Goal: Navigation & Orientation: Find specific page/section

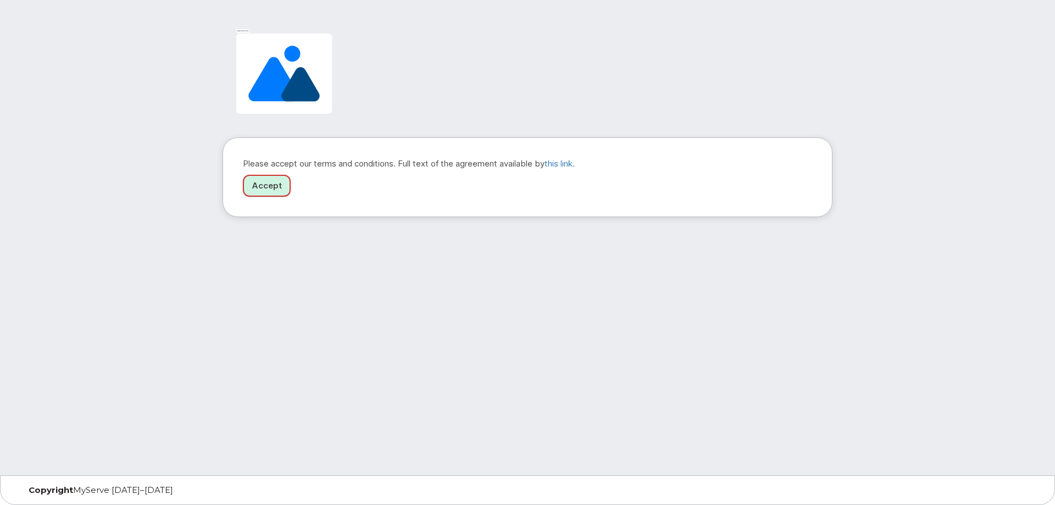
click at [263, 191] on link "Accept" at bounding box center [267, 186] width 48 height 23
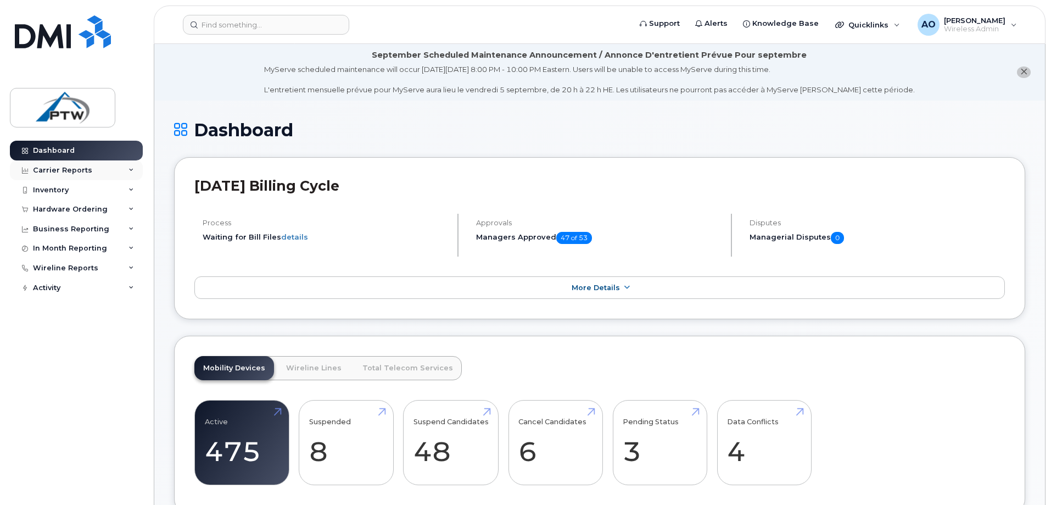
click at [131, 170] on icon at bounding box center [131, 170] width 5 height 5
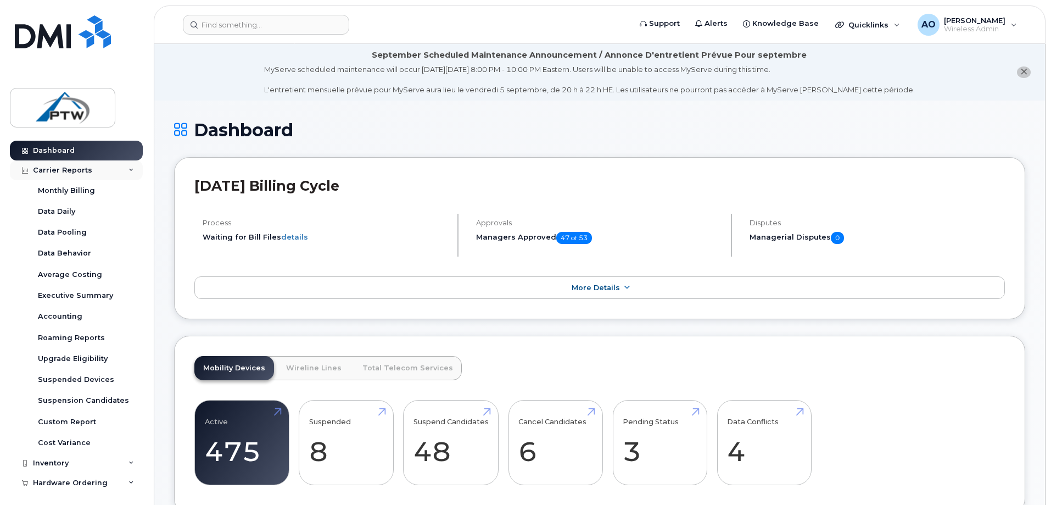
click at [131, 170] on div "Carrier Reports" at bounding box center [76, 170] width 133 height 20
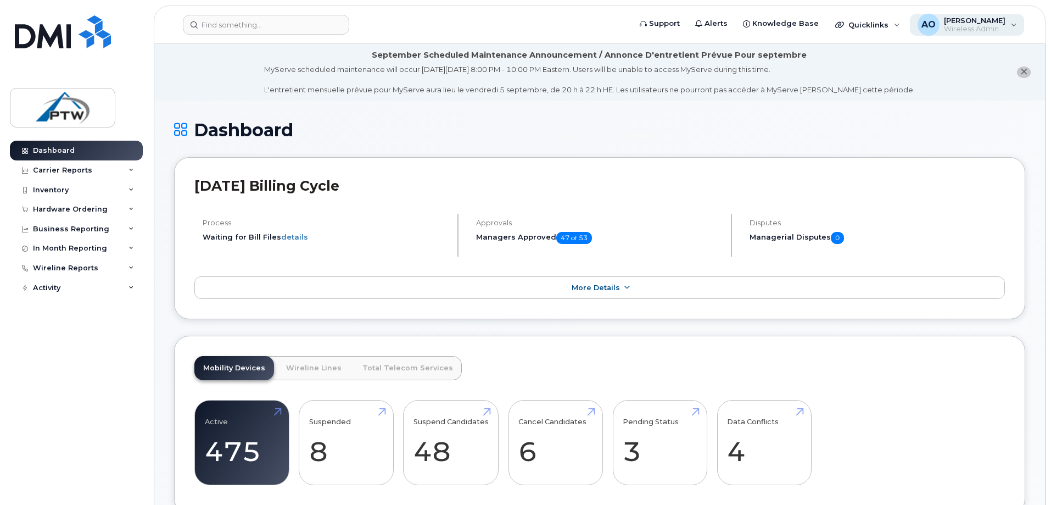
click at [1014, 24] on div "AO Alex Okun Wireless Admin" at bounding box center [967, 25] width 115 height 22
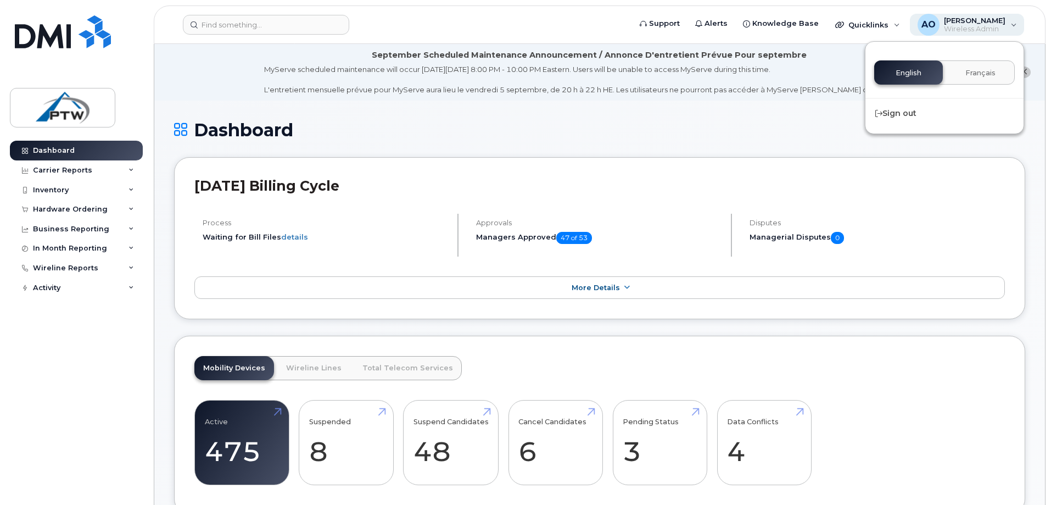
click at [1013, 26] on div "AO Alex Okun Wireless Admin" at bounding box center [967, 25] width 115 height 22
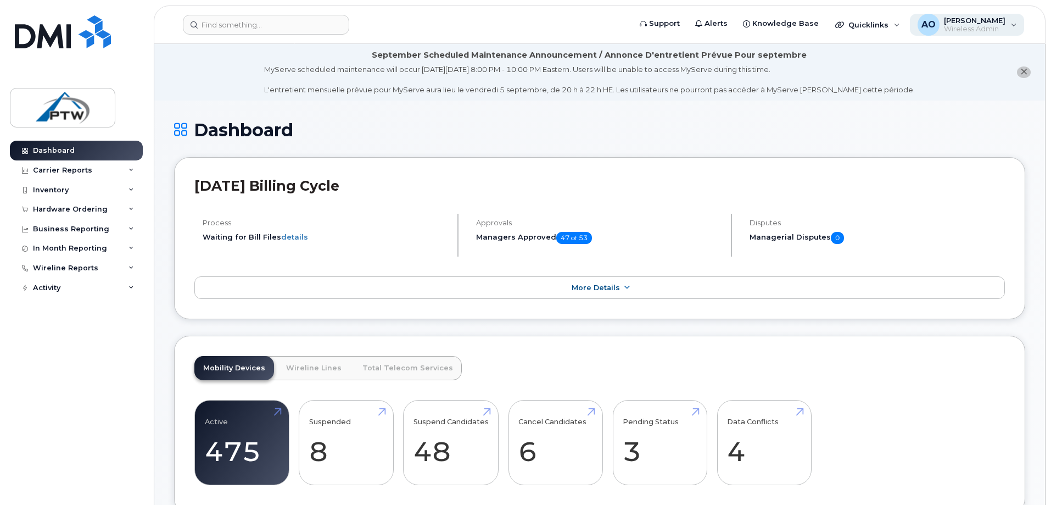
click at [965, 18] on span "Alex Okun" at bounding box center [975, 20] width 62 height 9
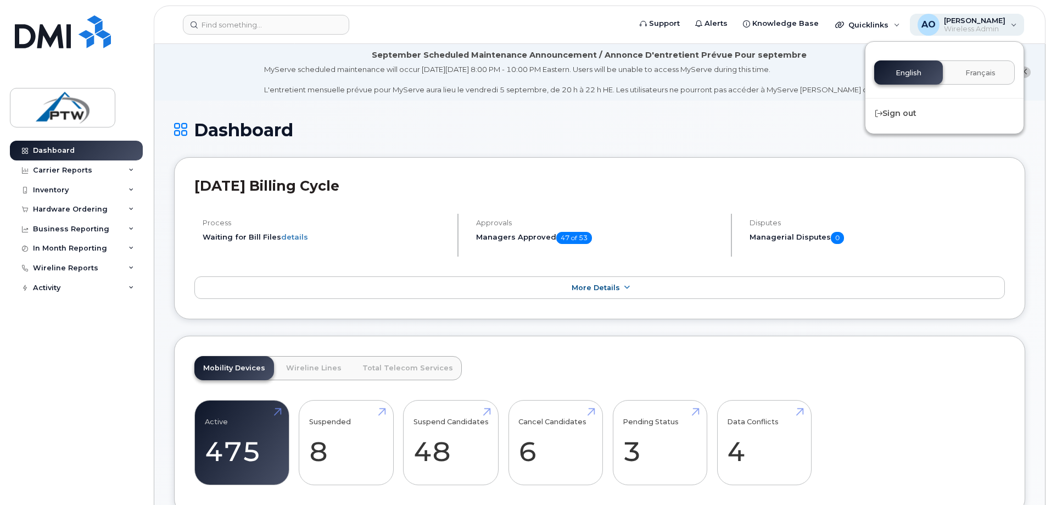
click at [965, 18] on span "Alex Okun" at bounding box center [975, 20] width 62 height 9
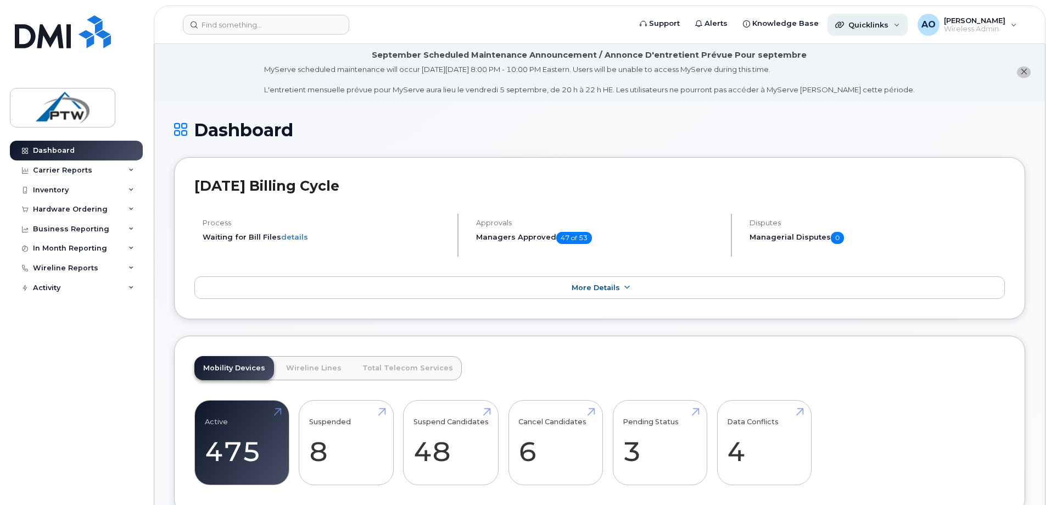
click at [896, 25] on div "Quicklinks" at bounding box center [868, 25] width 80 height 22
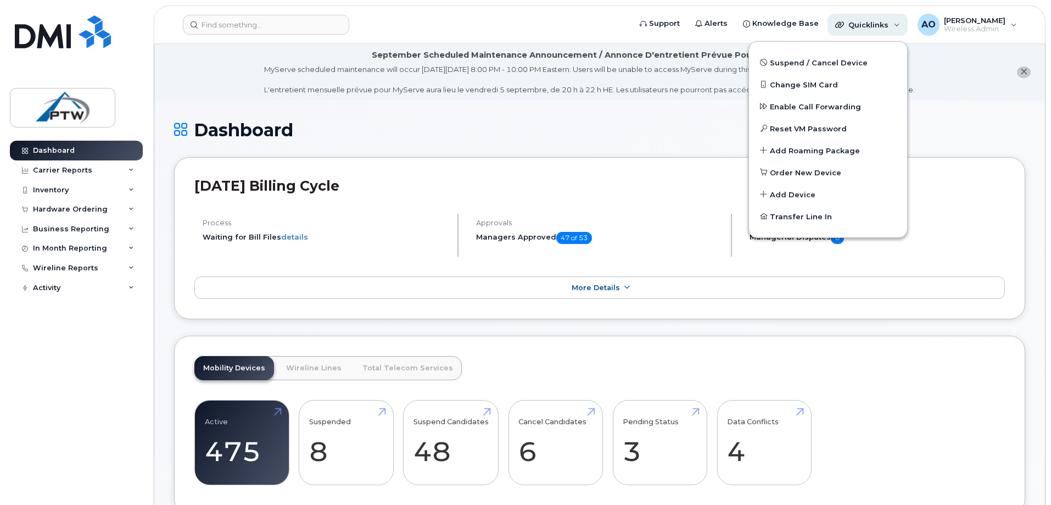
click at [904, 25] on div "Quicklinks" at bounding box center [868, 25] width 80 height 22
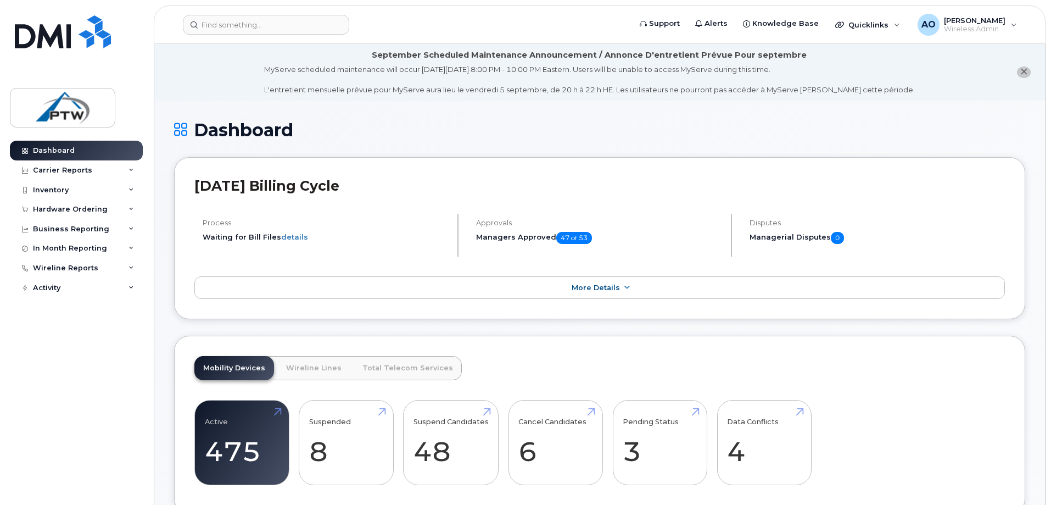
drag, startPoint x: 83, startPoint y: 1, endPoint x: 646, endPoint y: 8, distance: 563.6
click at [586, 25] on form at bounding box center [403, 25] width 441 height 20
